Goal: Check status: Check status

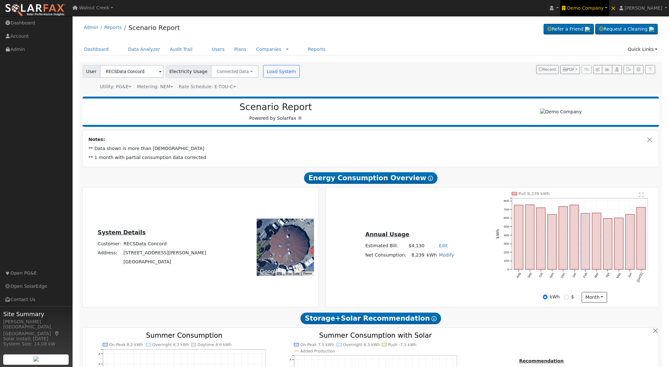
click at [603, 7] on span "Demo Company" at bounding box center [585, 7] width 36 height 5
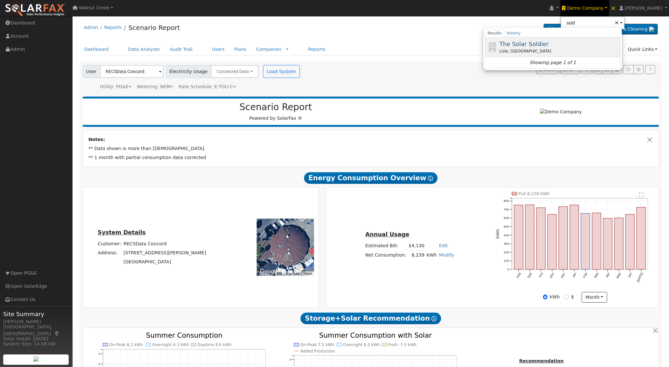
click at [563, 52] on div "Lisle, IL" at bounding box center [559, 51] width 120 height 6
type input "The Solar Soldier"
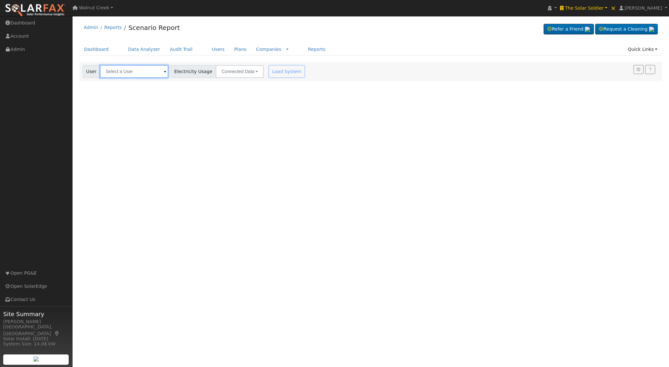
click at [132, 76] on input "text" at bounding box center [134, 71] width 68 height 13
click at [143, 50] on link "Data Analyzer" at bounding box center [144, 50] width 42 height 12
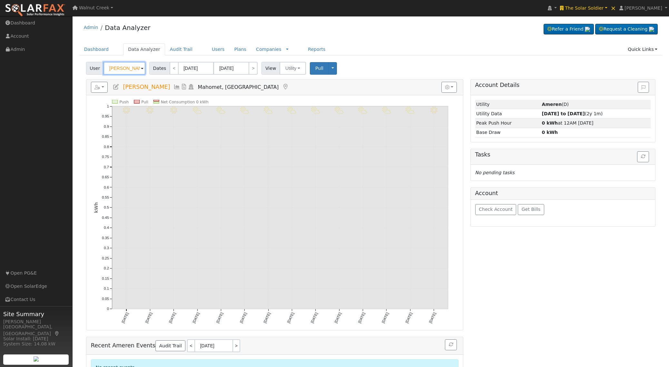
paste input "Anna Woodside"
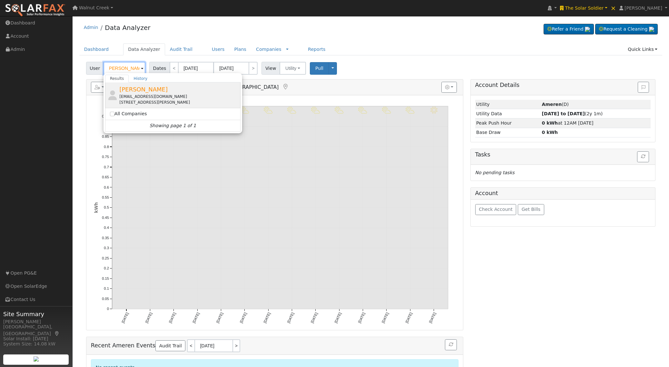
type input "Anna Woodside"
click at [139, 93] on div "Anna Woodside cosmomtologist@gmail.com 103 East Market Street, Troy, IL 62294" at bounding box center [179, 95] width 120 height 20
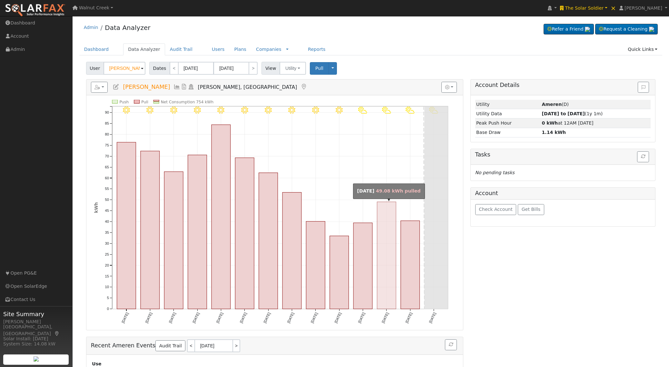
click at [394, 226] on rect "onclick=""" at bounding box center [386, 255] width 19 height 107
type input "08/26/2025"
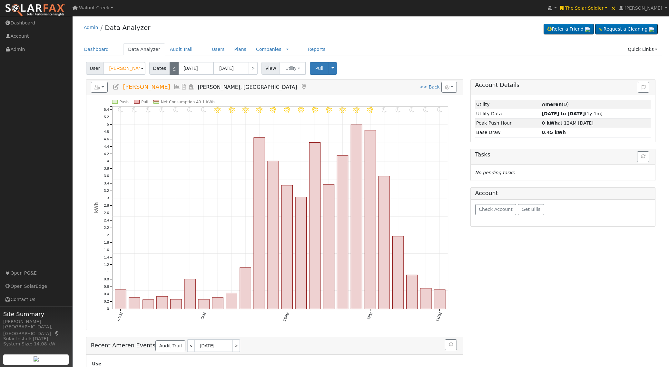
click at [171, 71] on link "<" at bounding box center [174, 68] width 9 height 13
type input "08/25/2025"
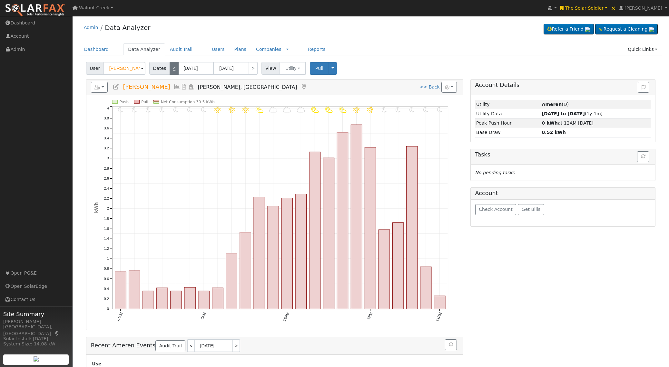
click at [171, 71] on link "<" at bounding box center [174, 68] width 9 height 13
type input "08/24/2025"
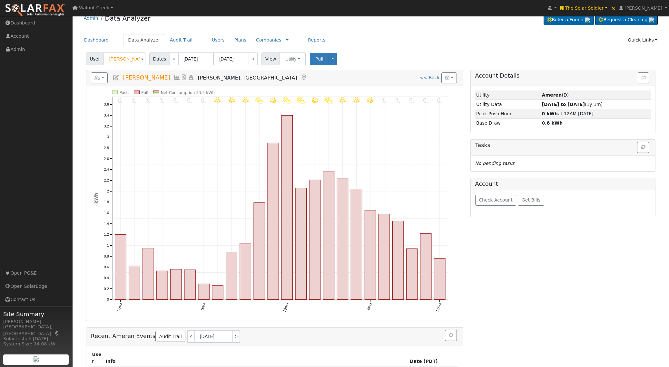
scroll to position [19, 0]
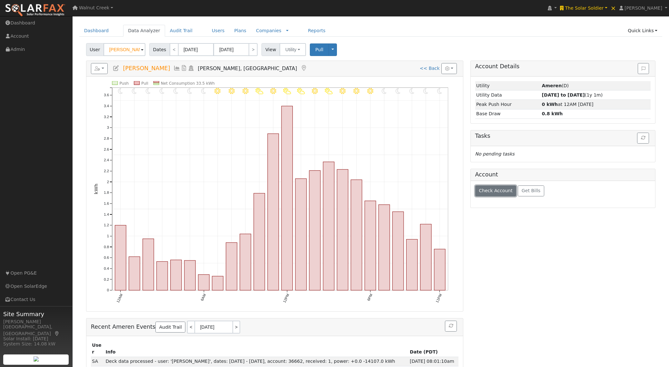
click at [495, 192] on span "Check Account" at bounding box center [496, 190] width 34 height 5
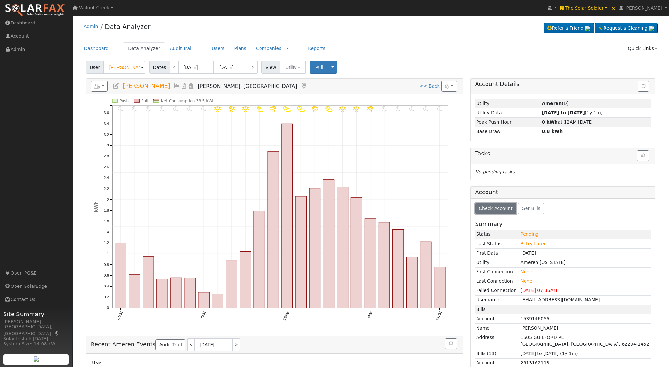
scroll to position [0, 0]
click at [186, 49] on link "Audit Trail" at bounding box center [181, 50] width 32 height 12
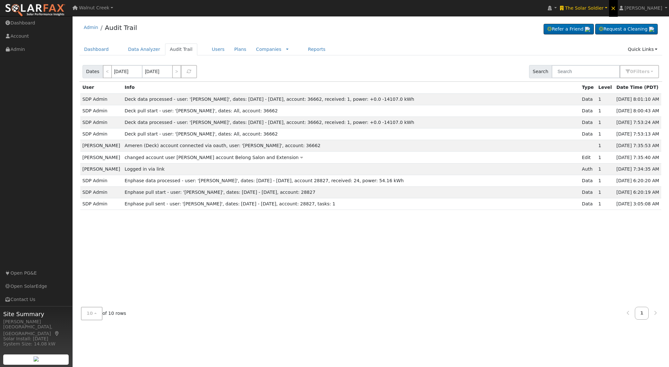
click at [616, 9] on span "×" at bounding box center [613, 8] width 5 height 8
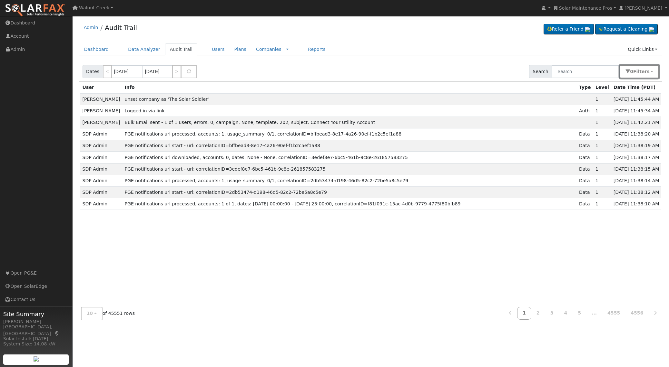
click at [642, 72] on span "Filter s" at bounding box center [641, 71] width 16 height 5
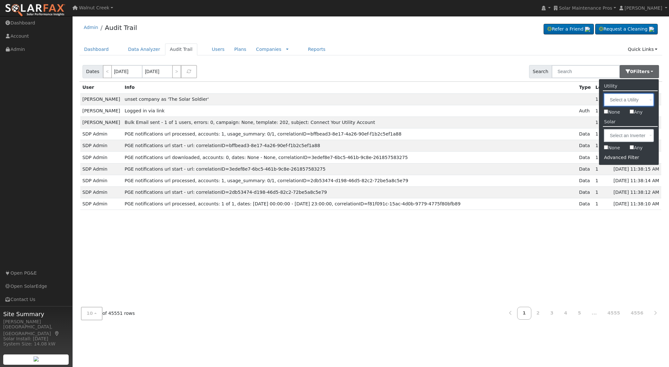
click at [626, 102] on input "text" at bounding box center [629, 99] width 50 height 13
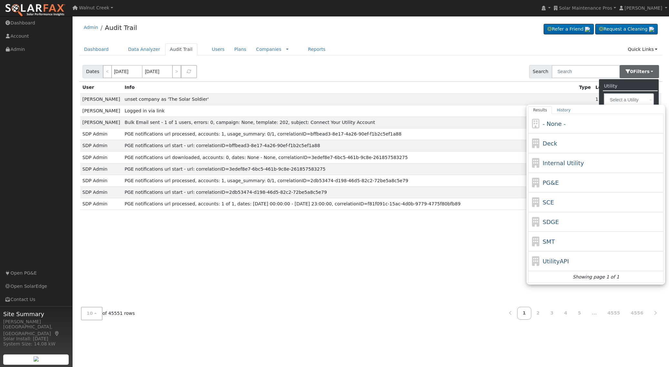
click at [582, 212] on div "SCE" at bounding box center [595, 222] width 135 height 20
click at [0, 0] on input "Results History - None - Deck Internal Utility PG&E SCE SDGE SMT UtilityAPI Sho…" at bounding box center [0, 0] width 0 height 0
type input "SCE"
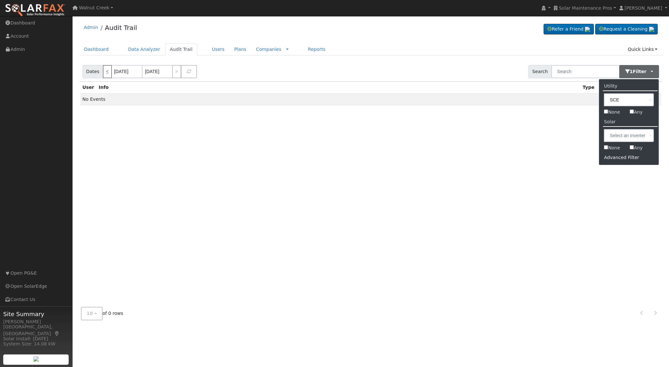
click at [105, 75] on link "<" at bounding box center [107, 71] width 9 height 13
type input "[DATE]"
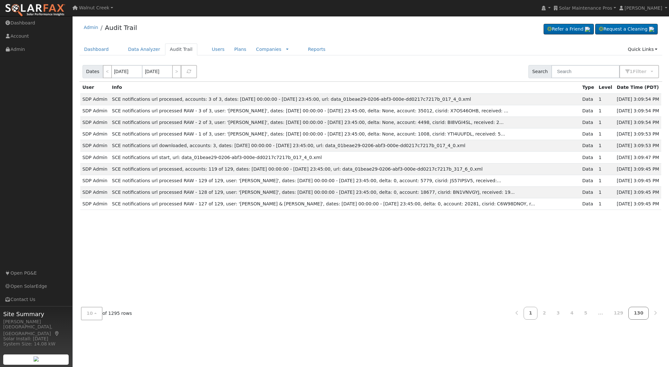
click at [643, 310] on link "130" at bounding box center [638, 313] width 20 height 13
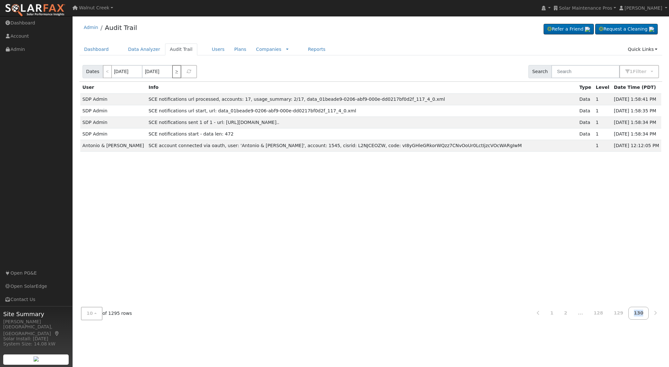
drag, startPoint x: 177, startPoint y: 69, endPoint x: 197, endPoint y: 69, distance: 20.0
click at [177, 69] on link ">" at bounding box center [176, 71] width 9 height 13
type input "[DATE]"
